Goal: Information Seeking & Learning: Check status

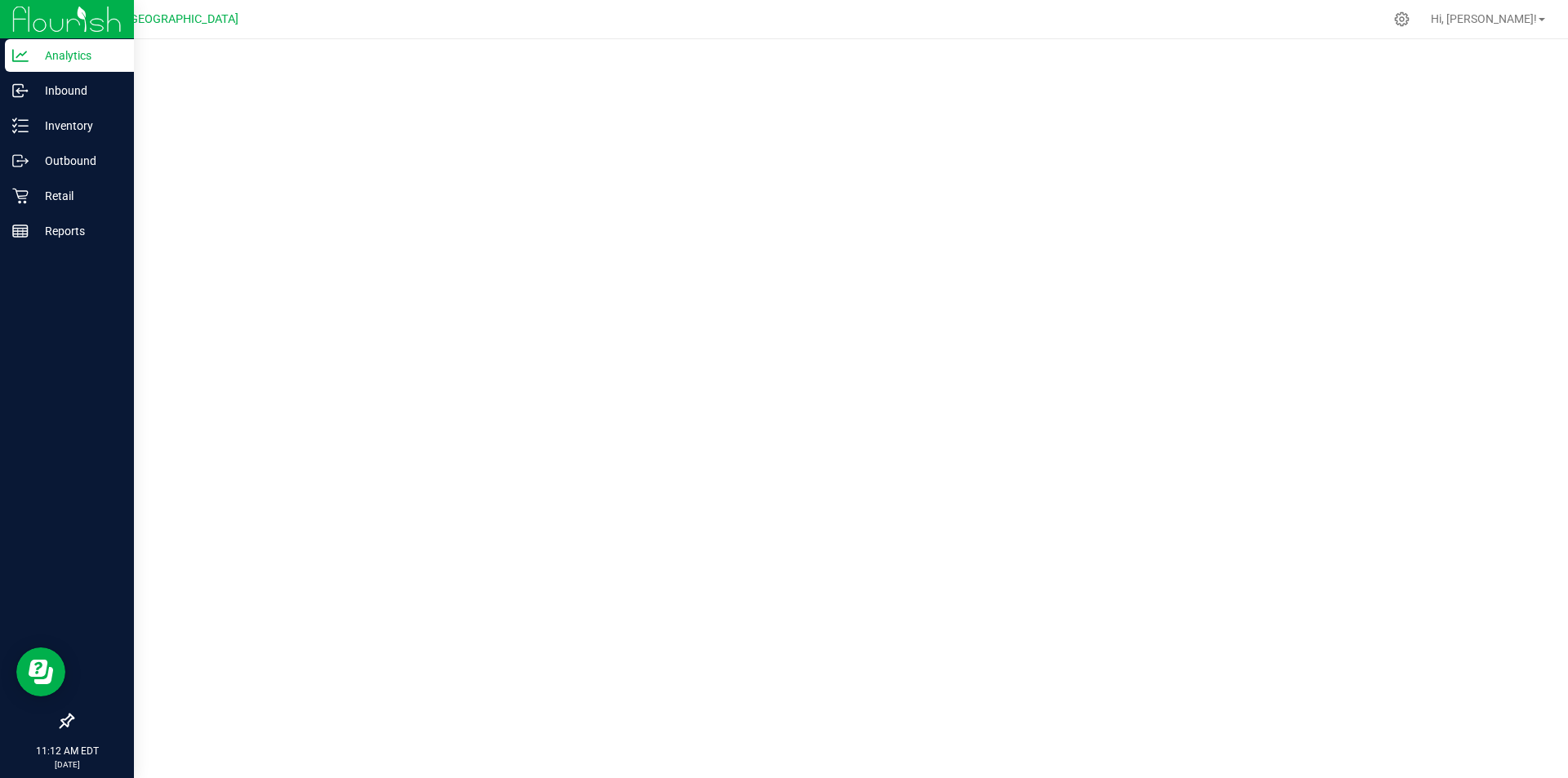
click at [34, 64] on p "Analytics" at bounding box center [77, 56] width 98 height 20
click at [35, 228] on p "Reports" at bounding box center [77, 231] width 98 height 20
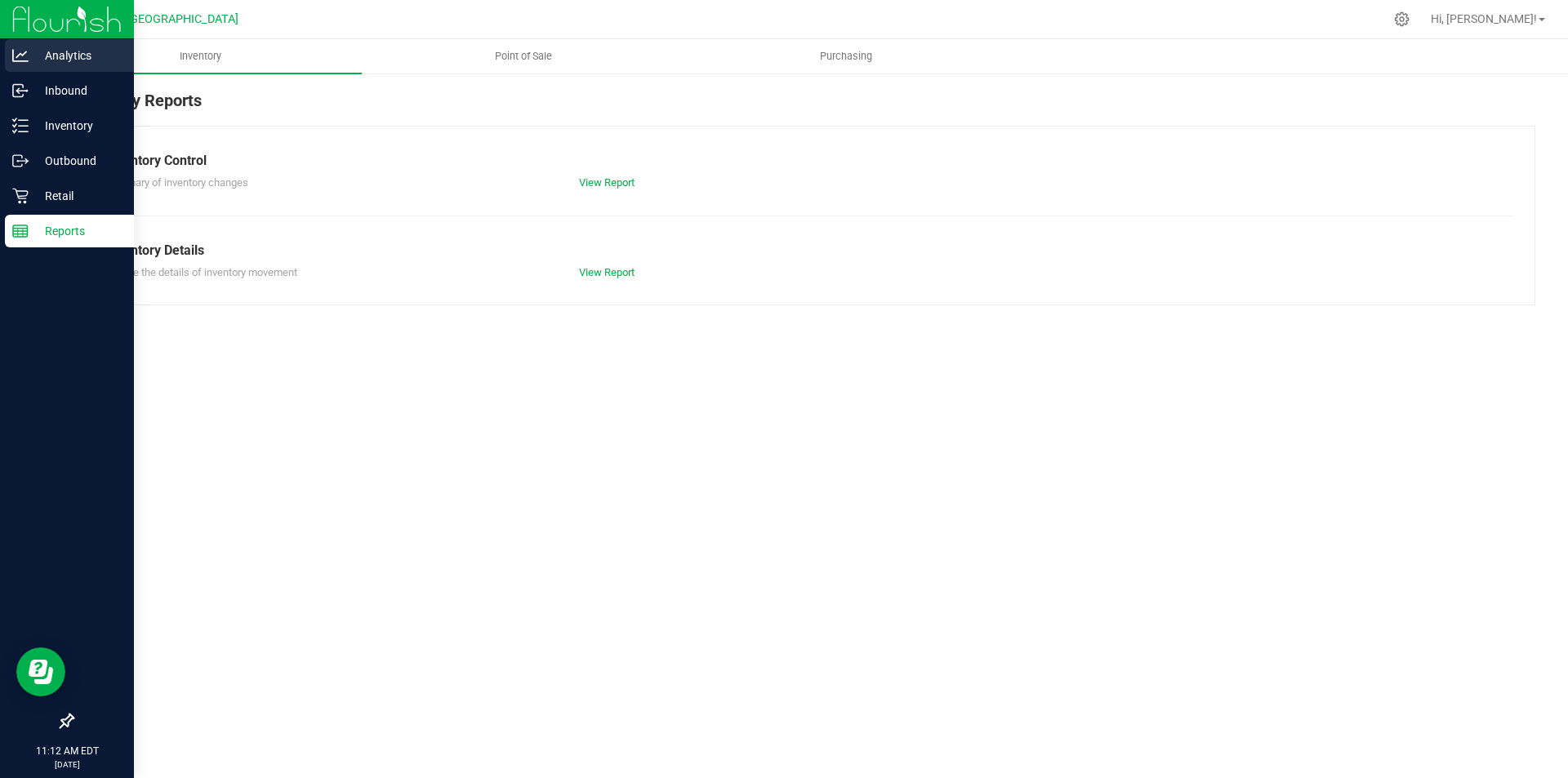
click at [90, 52] on p "Analytics" at bounding box center [77, 56] width 98 height 20
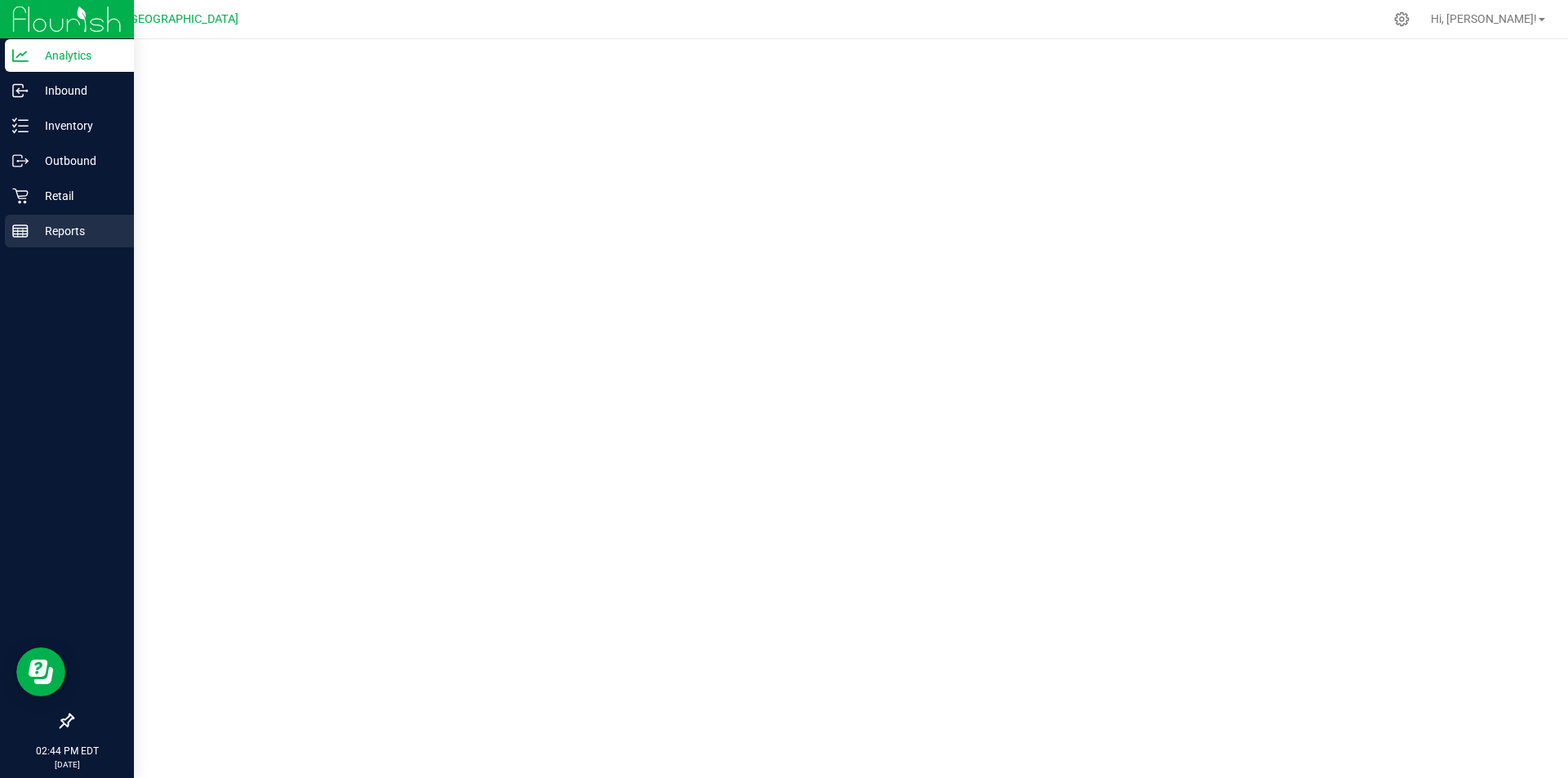
click at [23, 231] on line at bounding box center [21, 231] width 15 height 0
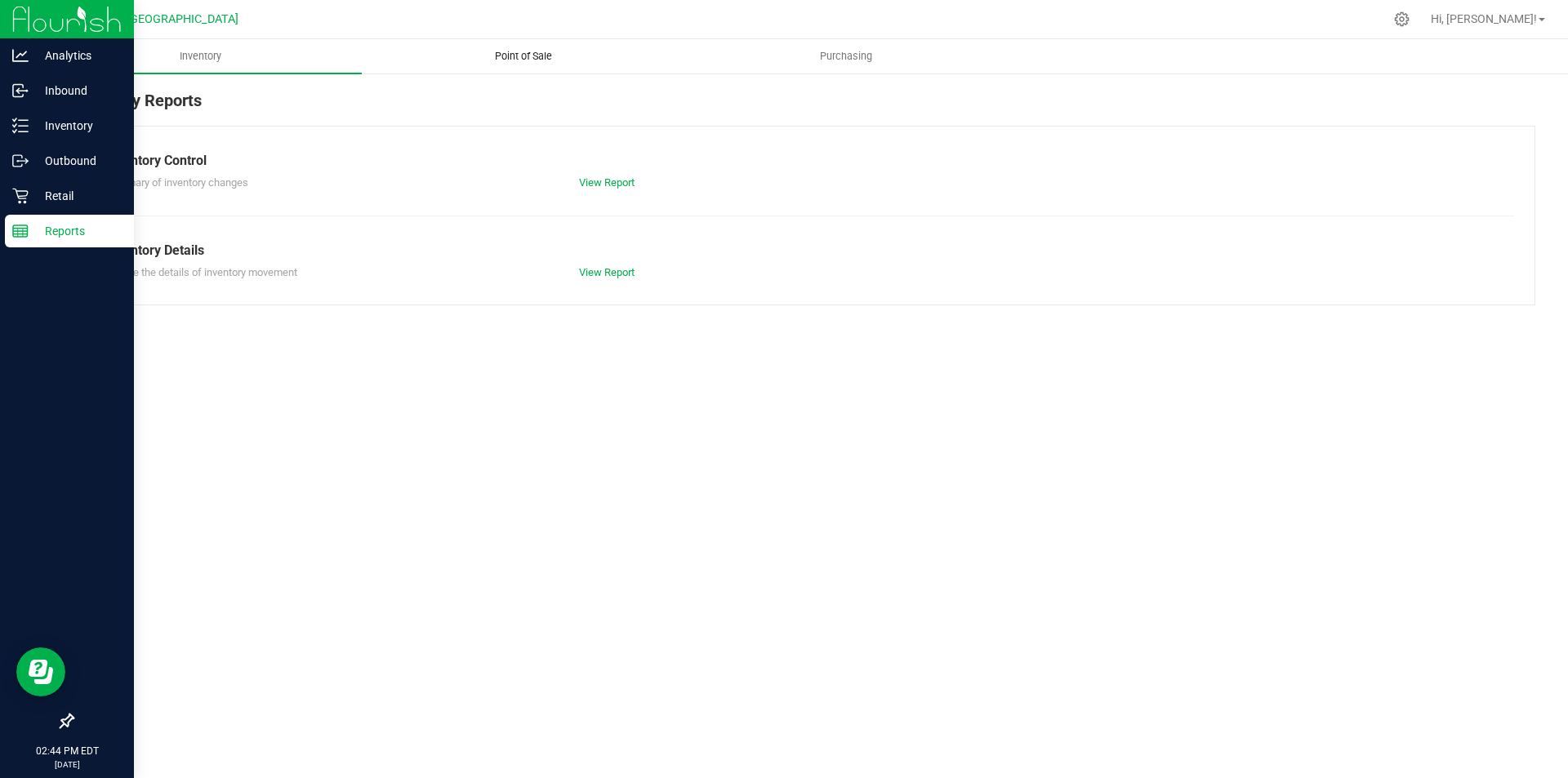
click at [613, 64] on uib-tab-heading "Point of Sale" at bounding box center [523, 56] width 321 height 33
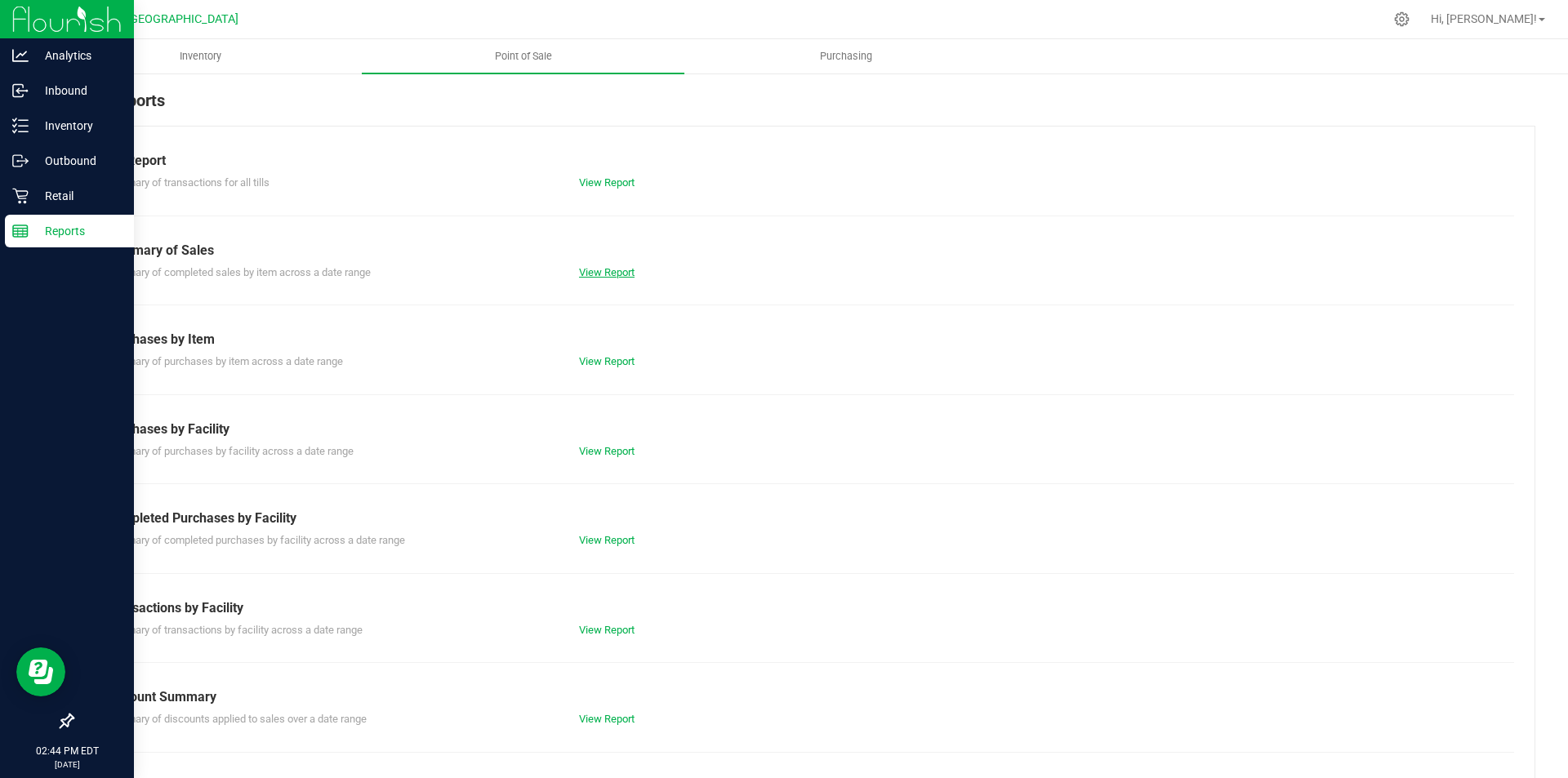
click at [610, 273] on link "View Report" at bounding box center [607, 272] width 56 height 12
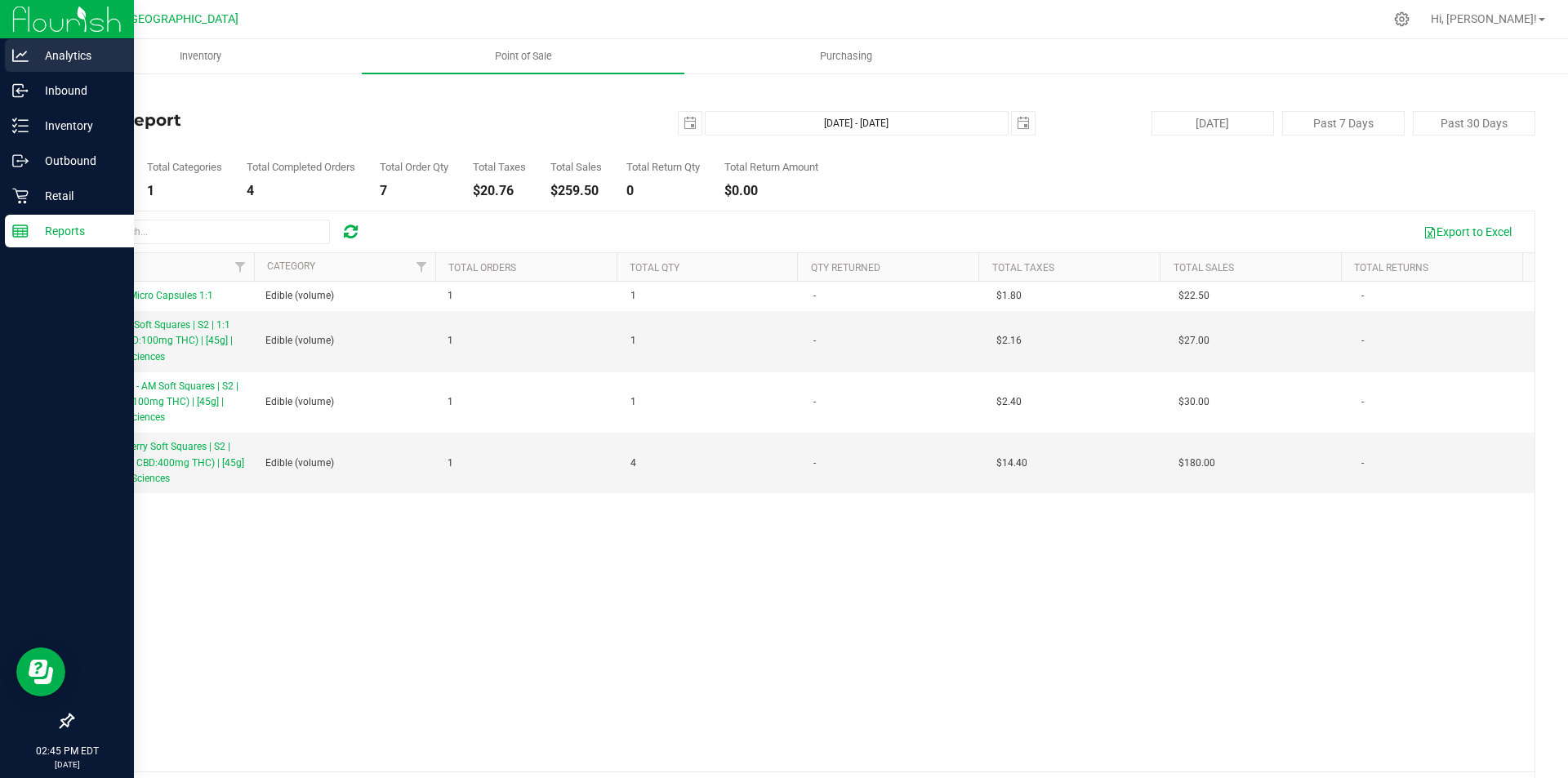
click at [41, 63] on p "Analytics" at bounding box center [77, 56] width 98 height 20
